Goal: Task Accomplishment & Management: Complete application form

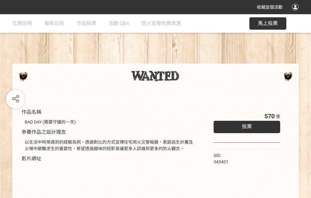
click at [296, 13] on div "收藏這個活動" at bounding box center [155, 7] width 311 height 14
click at [193, 61] on div "作品名稱 BAD DAY (需要守護的一天) 參賽作品之設計理念 以生活中時常遇到的經驗為例，透過對比的方式宣傳住宅用火災警報器、家庭逃生計畫及火場中避難求生…" at bounding box center [155, 143] width 311 height 259
click at [245, 125] on span "投票" at bounding box center [247, 126] width 10 height 6
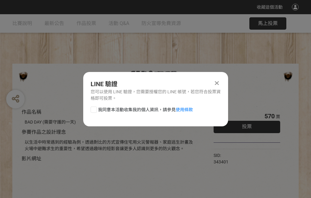
click at [93, 108] on div at bounding box center [94, 109] width 6 height 6
checkbox input "true"
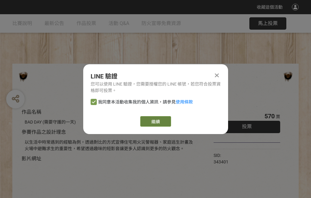
click at [155, 121] on link "繼續" at bounding box center [155, 121] width 31 height 10
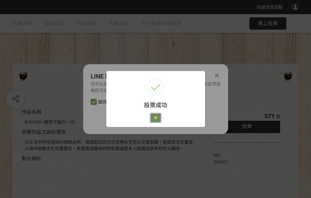
click at [154, 116] on button "好" at bounding box center [156, 117] width 10 height 9
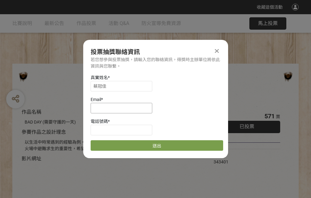
click at [123, 108] on input at bounding box center [122, 108] width 62 height 10
type input "[EMAIL_ADDRESS][DOMAIN_NAME]"
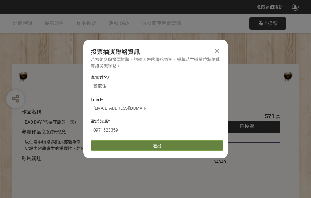
type input "0971523359"
click at [108, 143] on button "送出" at bounding box center [157, 145] width 133 height 10
